Goal: Task Accomplishment & Management: Manage account settings

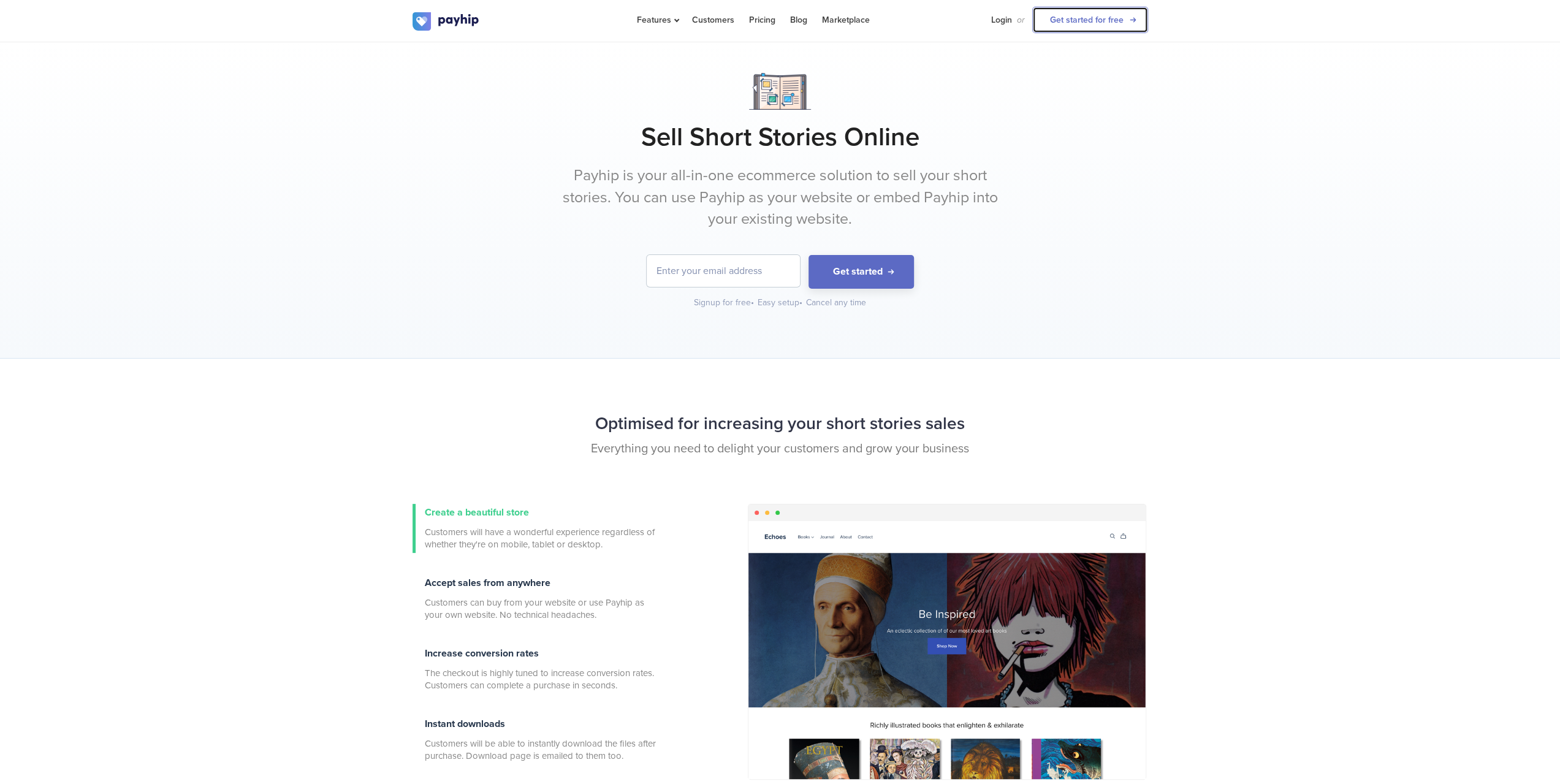
click at [1087, 20] on link "Get started for free" at bounding box center [1090, 20] width 116 height 26
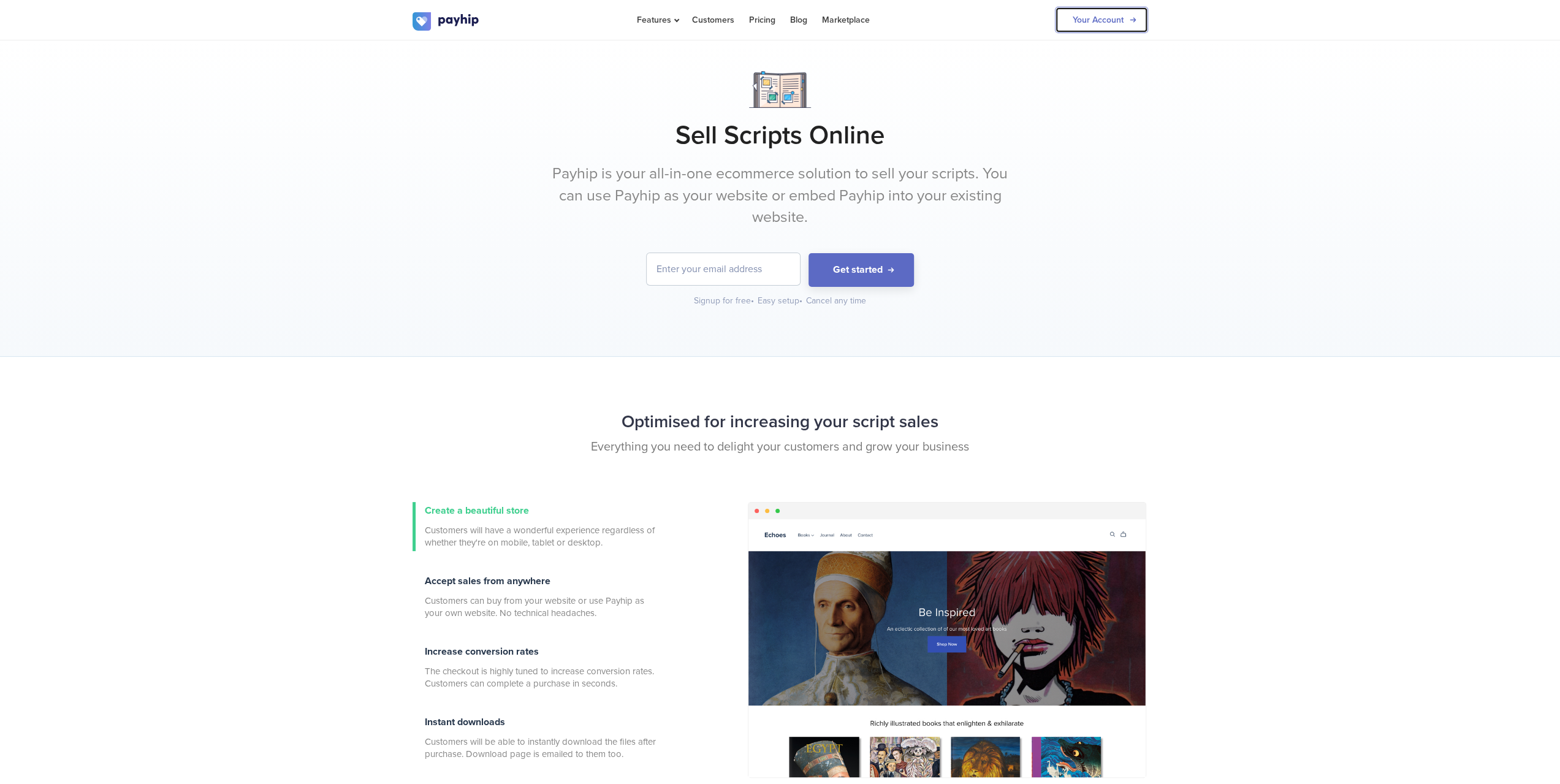
click at [1115, 24] on link "Your Account" at bounding box center [1101, 20] width 93 height 26
